Goal: Information Seeking & Learning: Find specific page/section

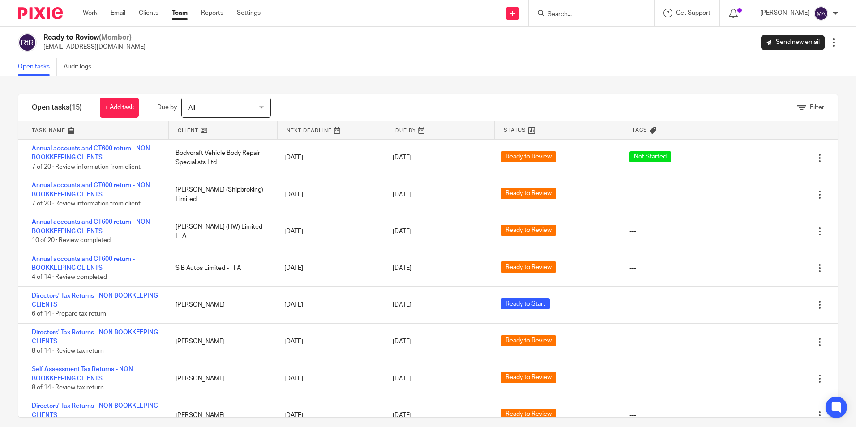
scroll to position [274, 0]
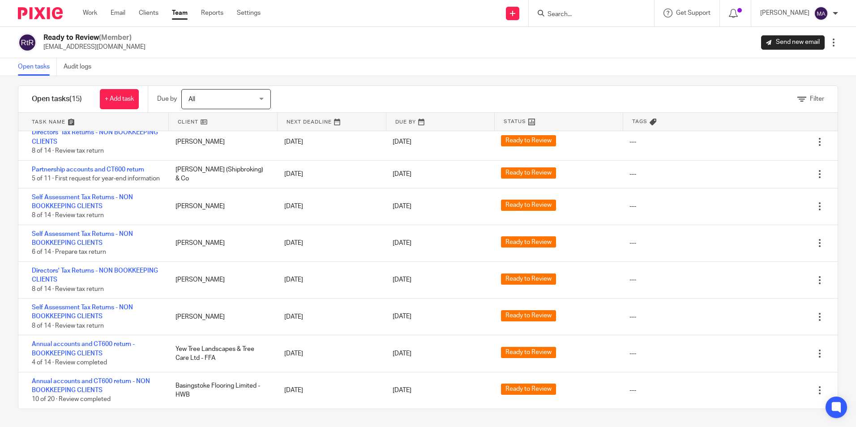
click at [608, 13] on input "Search" at bounding box center [586, 15] width 81 height 8
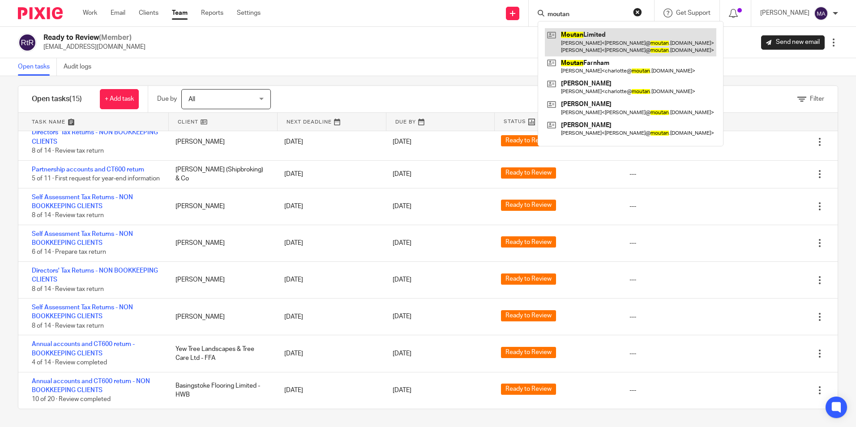
type input "moutan"
click at [600, 33] on link at bounding box center [630, 42] width 171 height 28
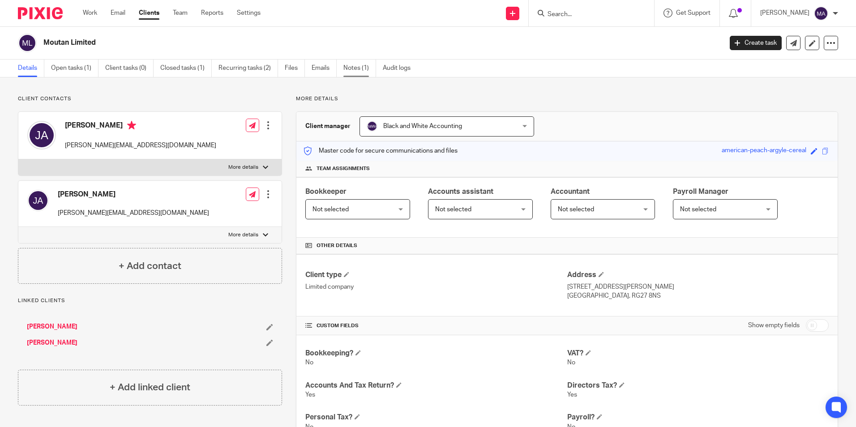
click at [347, 68] on link "Notes (1)" at bounding box center [359, 68] width 33 height 17
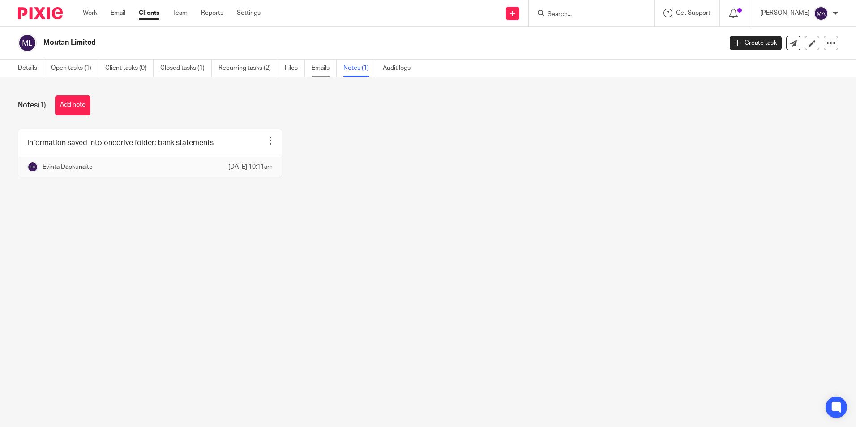
click at [327, 67] on link "Emails" at bounding box center [323, 68] width 25 height 17
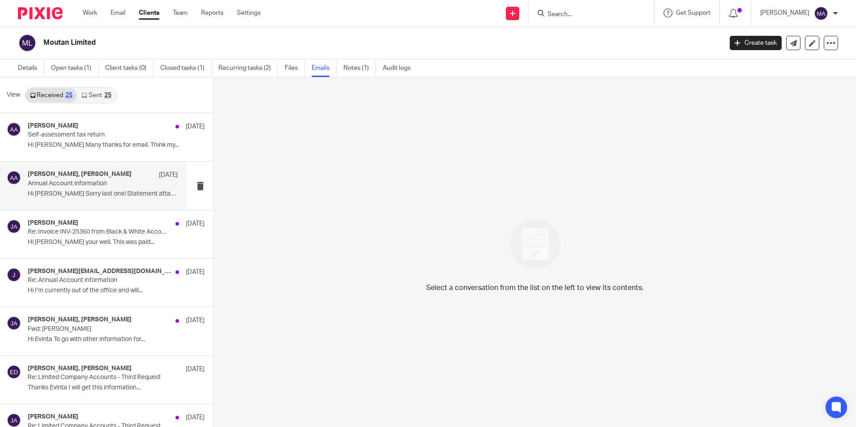
click at [127, 200] on div "Jason Allen, Adam Abdulla 22 Jul Annual Account information Hi Adam Sorry last …" at bounding box center [103, 185] width 150 height 30
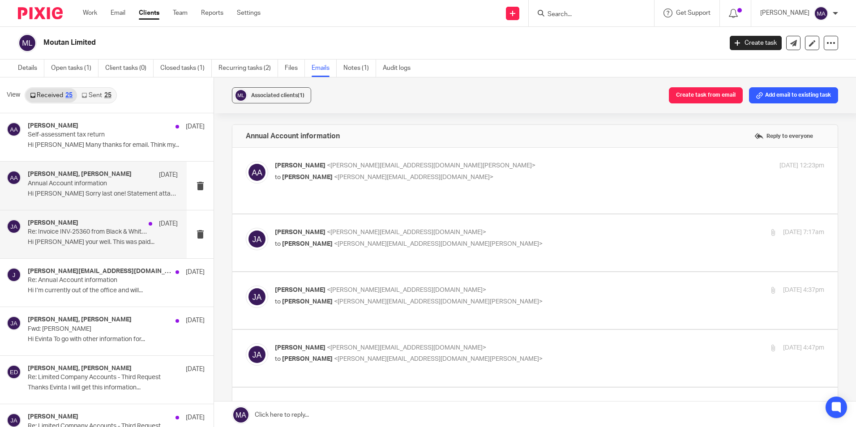
click at [117, 245] on p "Hi Donna Hope your well. This was paid..." at bounding box center [103, 243] width 150 height 8
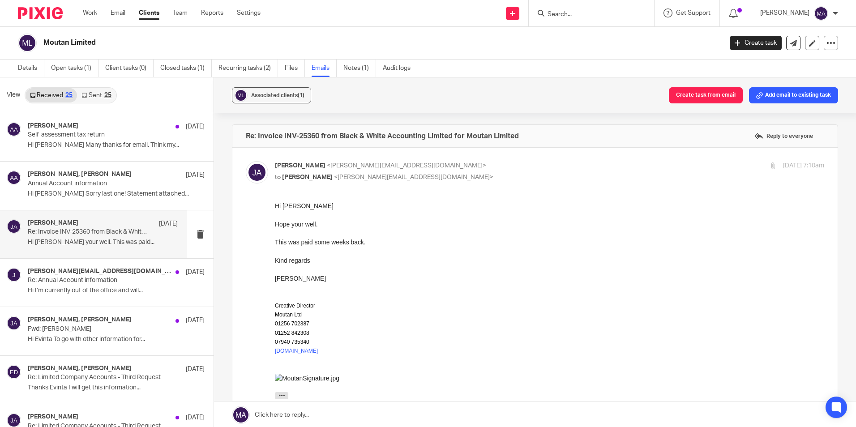
scroll to position [261, 0]
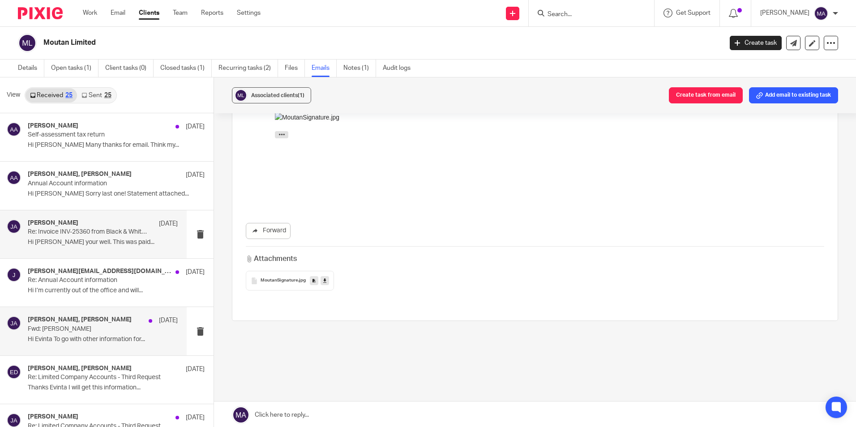
click at [136, 347] on div "Evinta Dapkunaite, Jason Allen 19 Jun Fwd: Jason paye MOUTAN Hi Evinta To go wi…" at bounding box center [93, 331] width 187 height 48
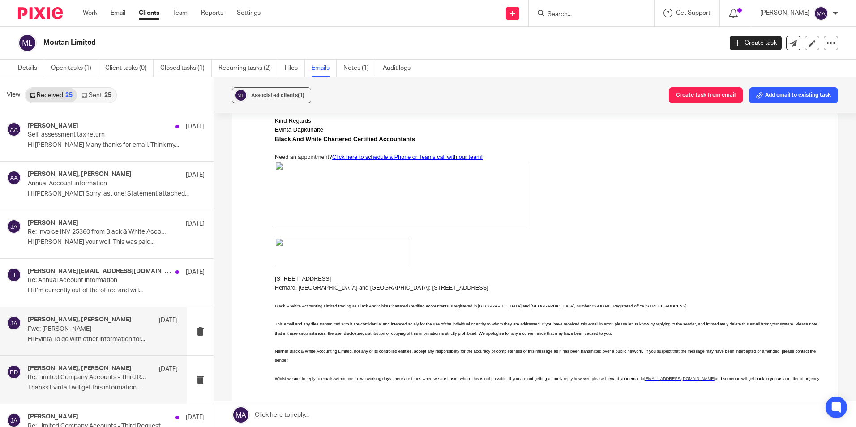
scroll to position [89, 0]
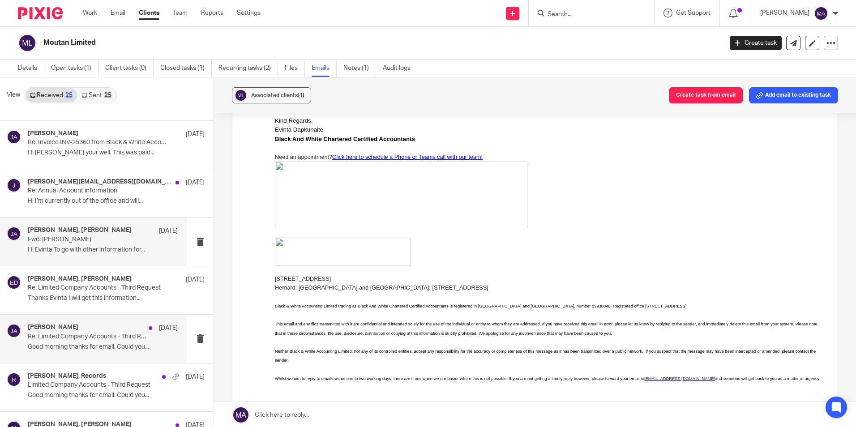
click at [81, 344] on p "Good morning thanks for email. Could you..." at bounding box center [103, 347] width 150 height 8
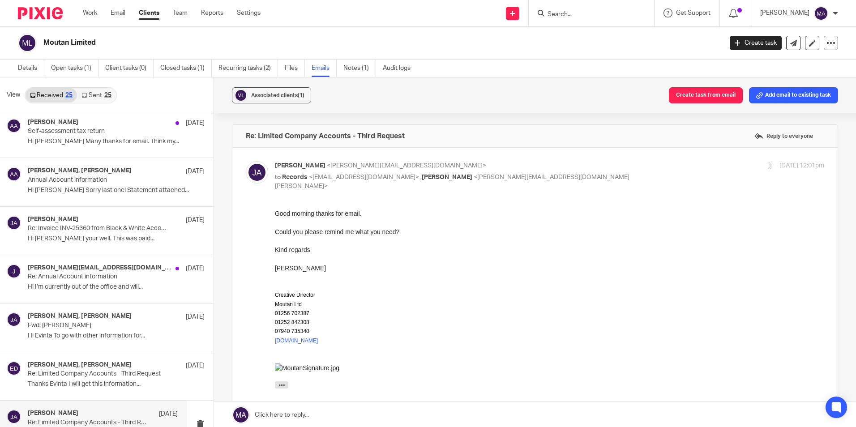
scroll to position [0, 0]
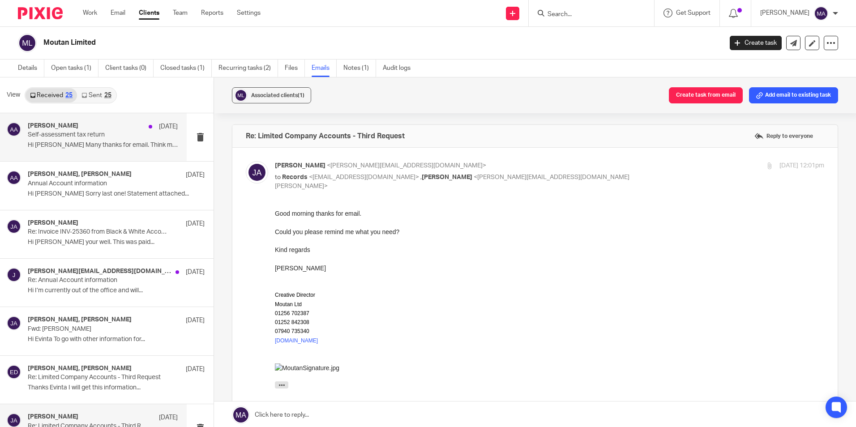
click at [115, 148] on p "Hi Adam Many thanks for email. Think my..." at bounding box center [103, 145] width 150 height 8
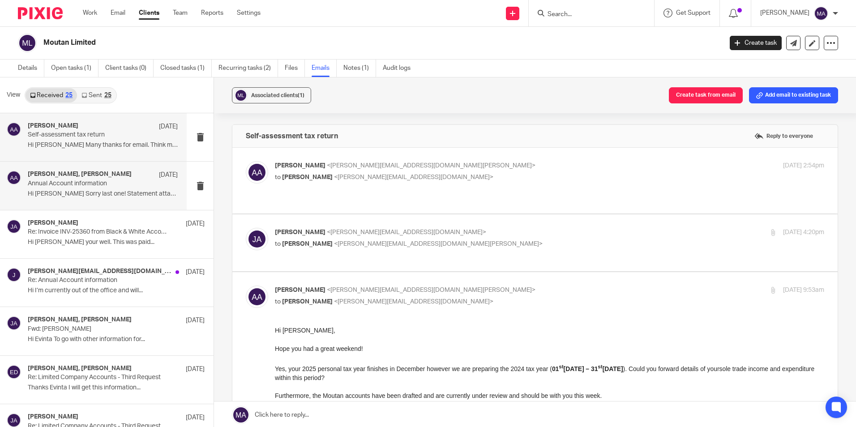
click at [98, 176] on h4 "Jason Allen, Adam Abdulla" at bounding box center [80, 174] width 104 height 8
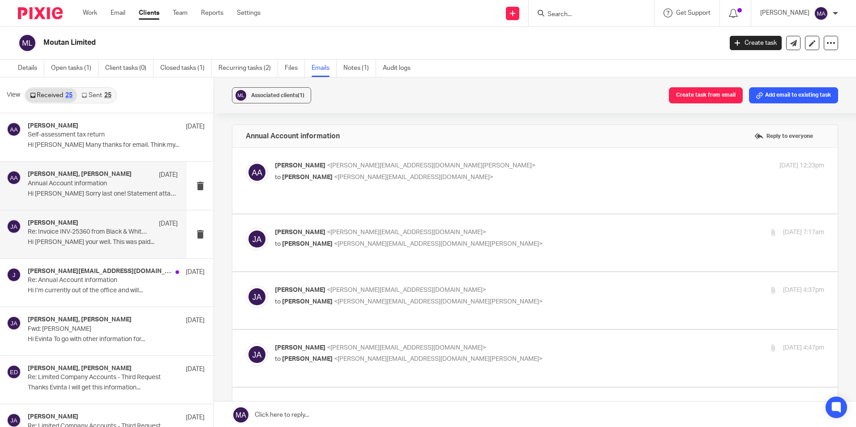
click at [86, 229] on p "Re: Invoice INV-25360 from Black & White Accounting Limited for Moutan Limited" at bounding box center [88, 232] width 120 height 8
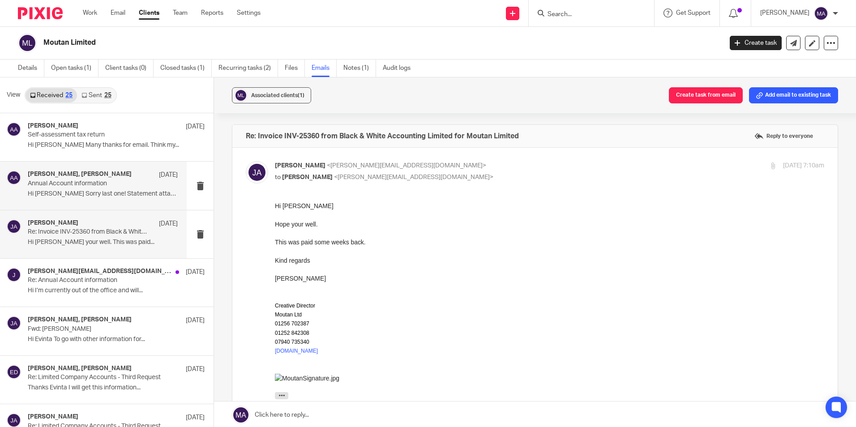
click at [107, 175] on div "Jason Allen, Adam Abdulla 22 Jul" at bounding box center [103, 174] width 150 height 9
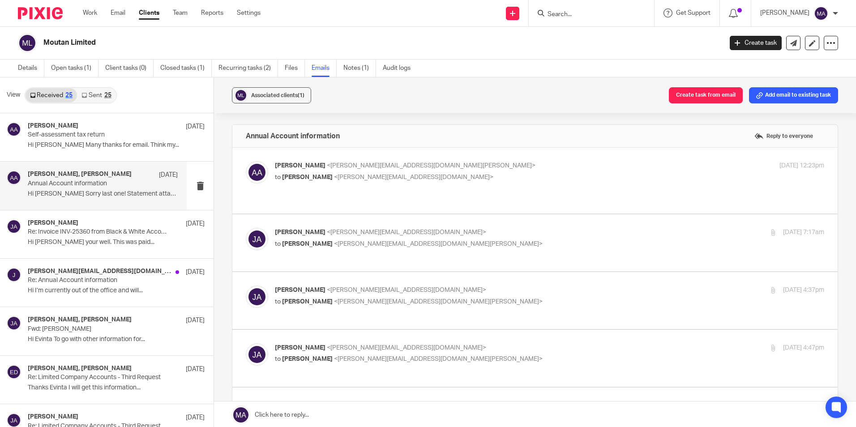
click at [523, 239] on p "to Adam Abdulla <adam@blackandwhiteaccounting.co.uk>" at bounding box center [458, 243] width 366 height 9
checkbox input "true"
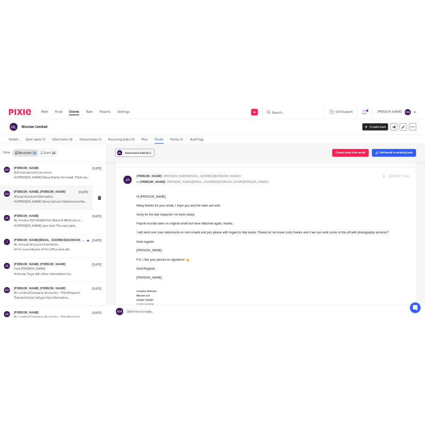
scroll to position [268, 0]
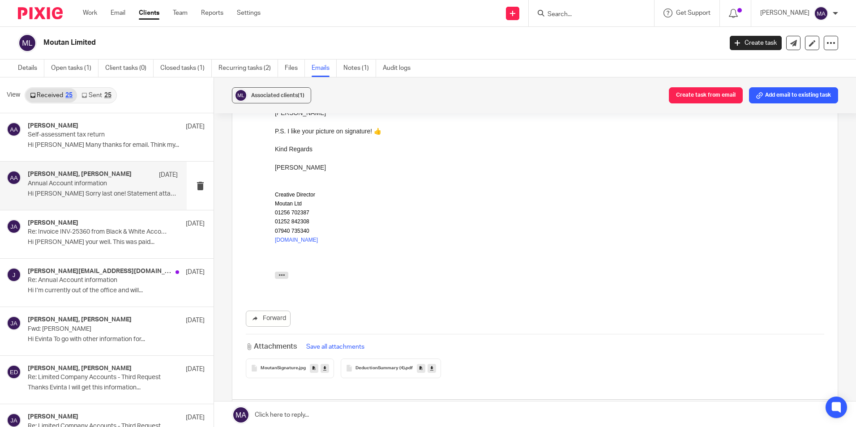
click at [364, 366] on span "DeductionSummary (4)" at bounding box center [379, 368] width 49 height 5
